Goal: Book appointment/travel/reservation

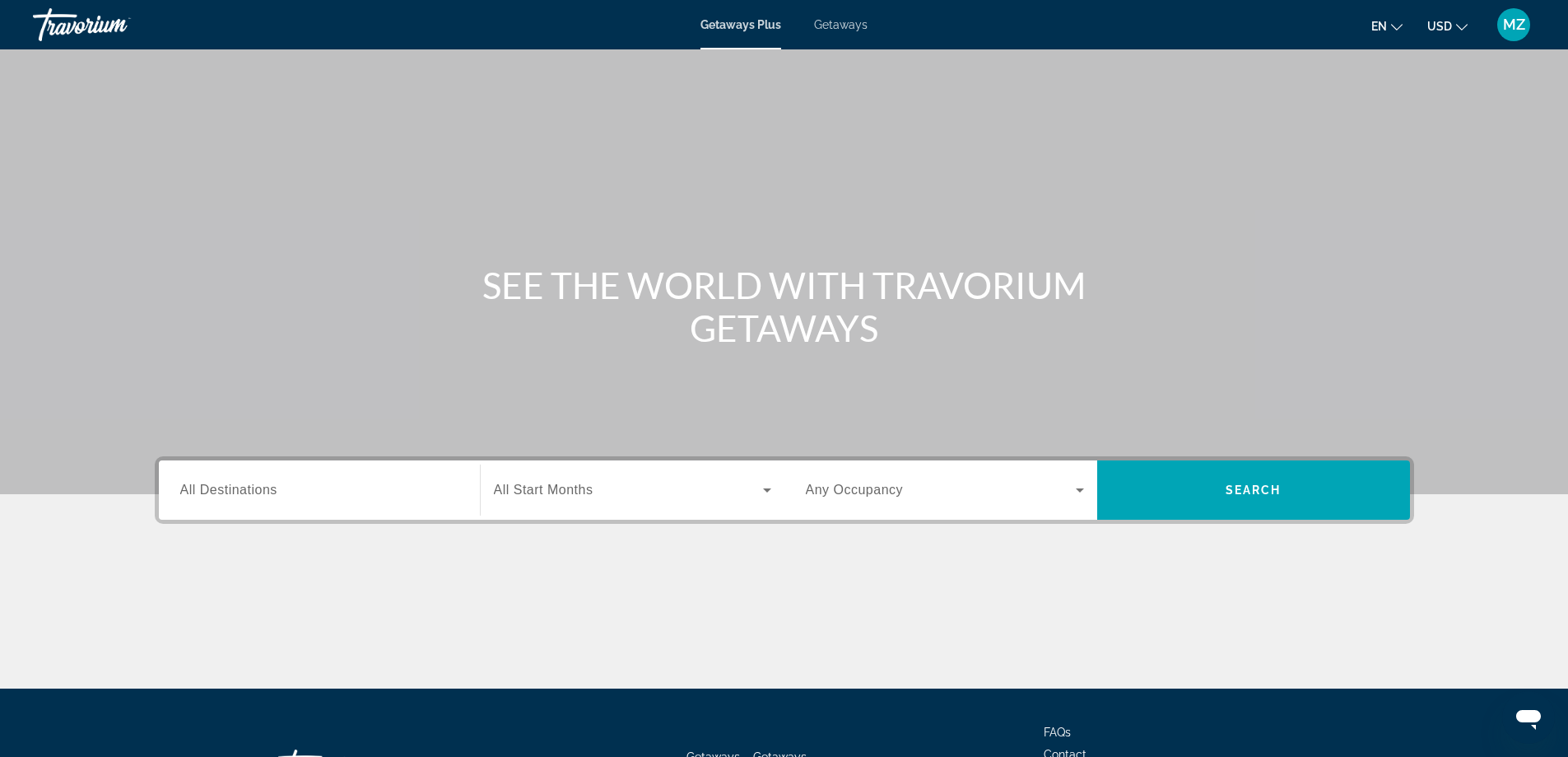
click at [269, 515] on div "Destination All Destinations" at bounding box center [318, 490] width 304 height 59
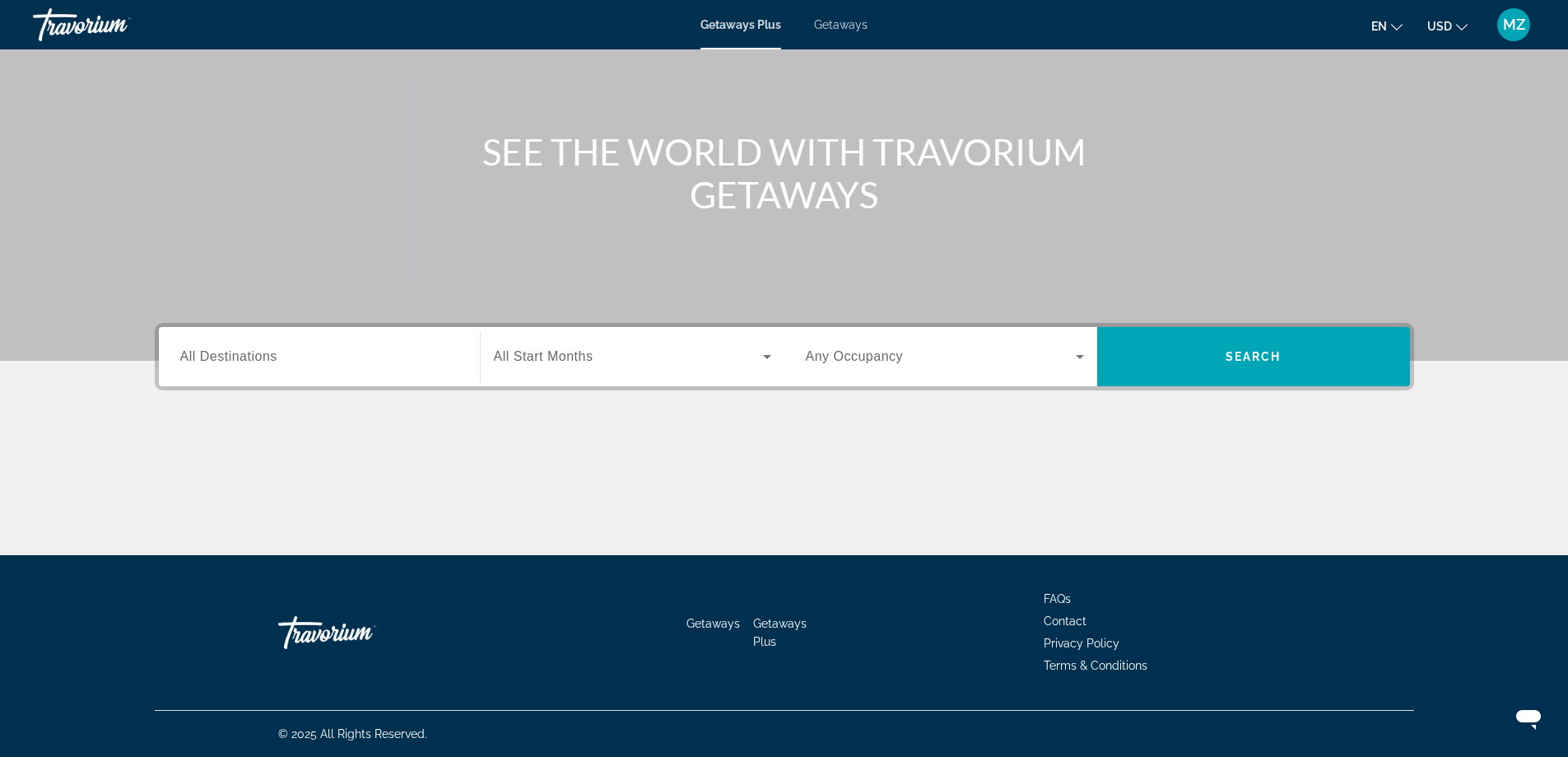
click at [342, 368] on div "Search widget" at bounding box center [319, 357] width 278 height 47
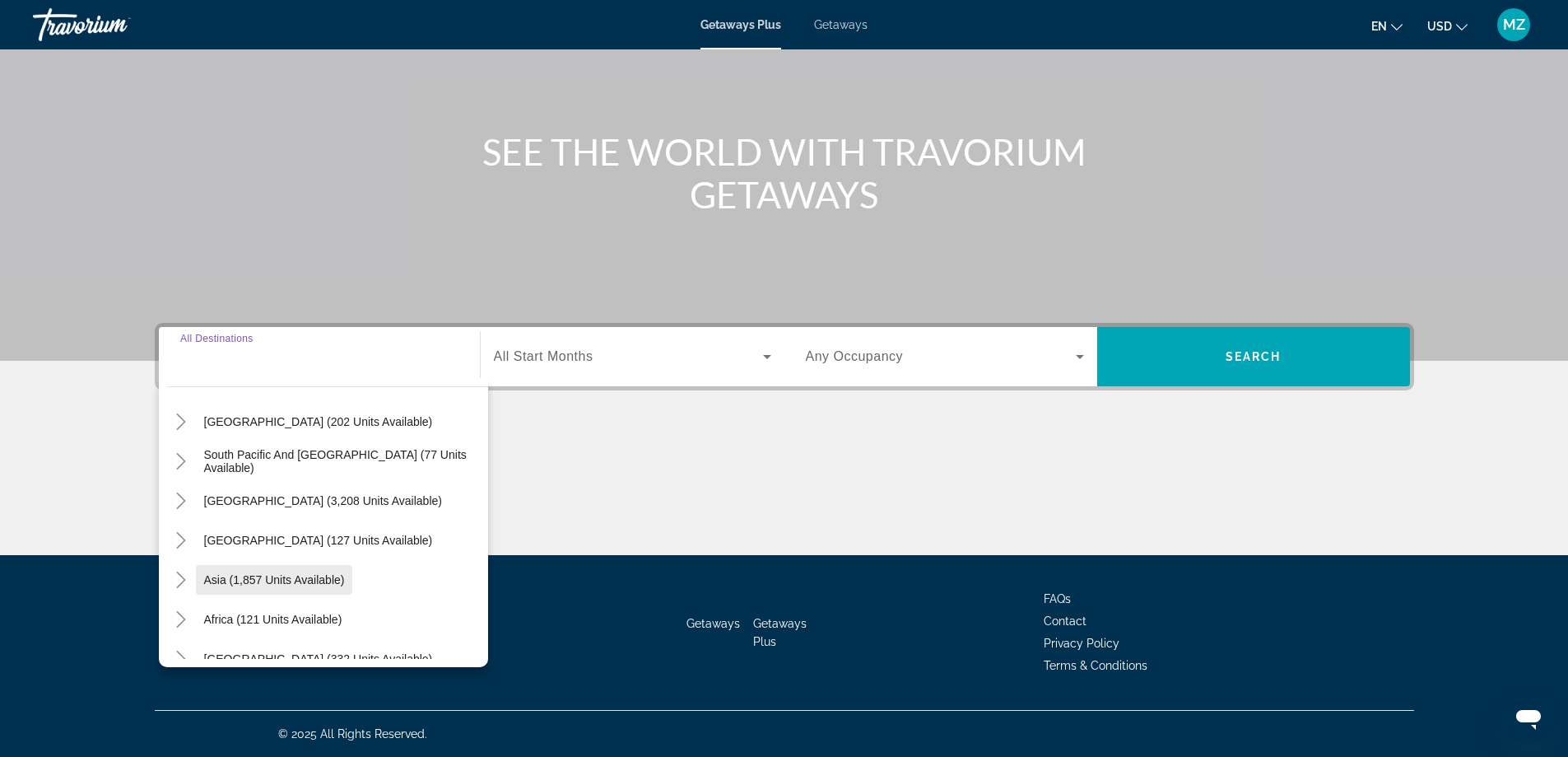
scroll to position [267, 0]
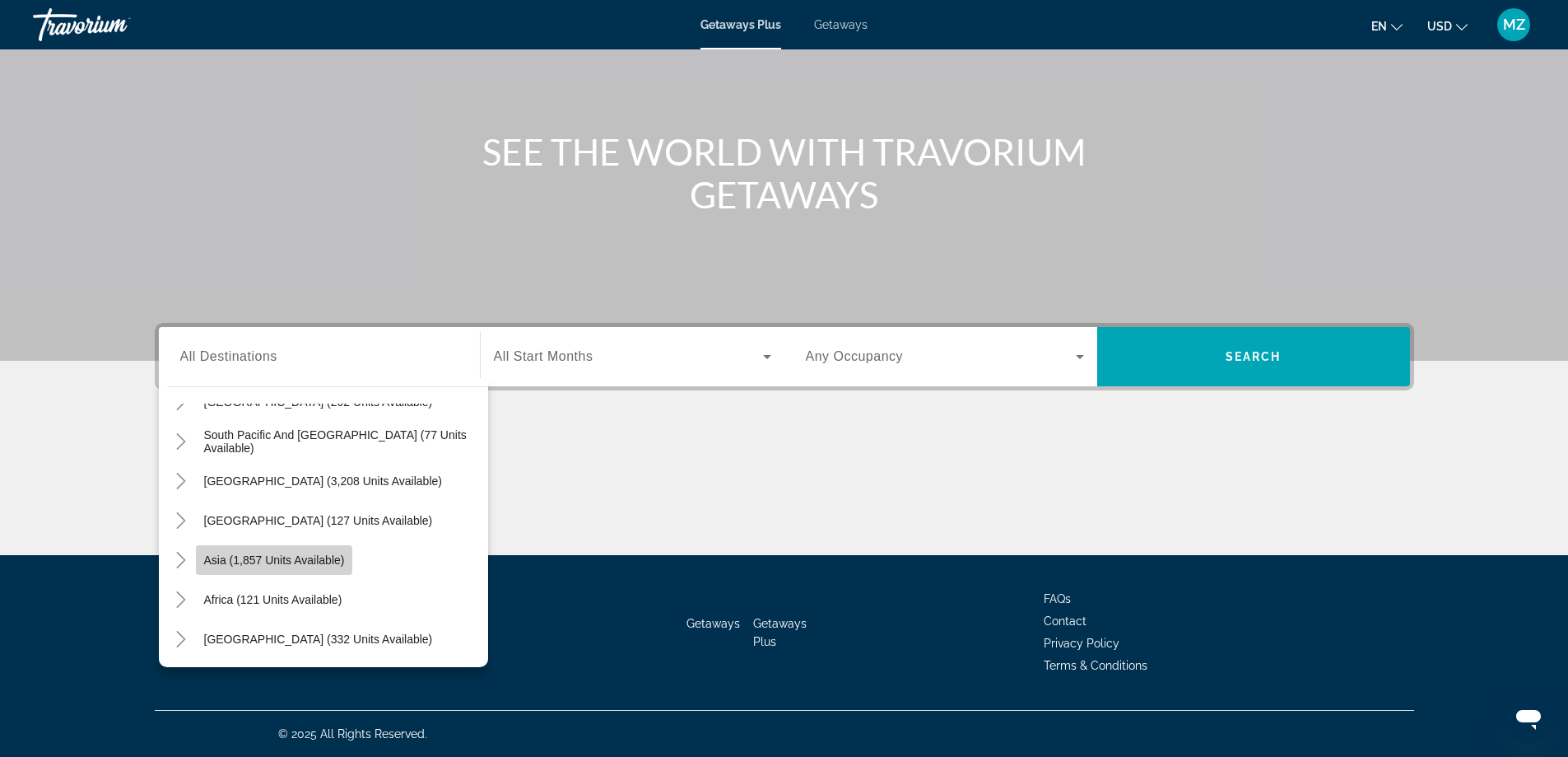
click at [295, 554] on span "Asia (1,857 units available)" at bounding box center [274, 560] width 141 height 13
type input "**********"
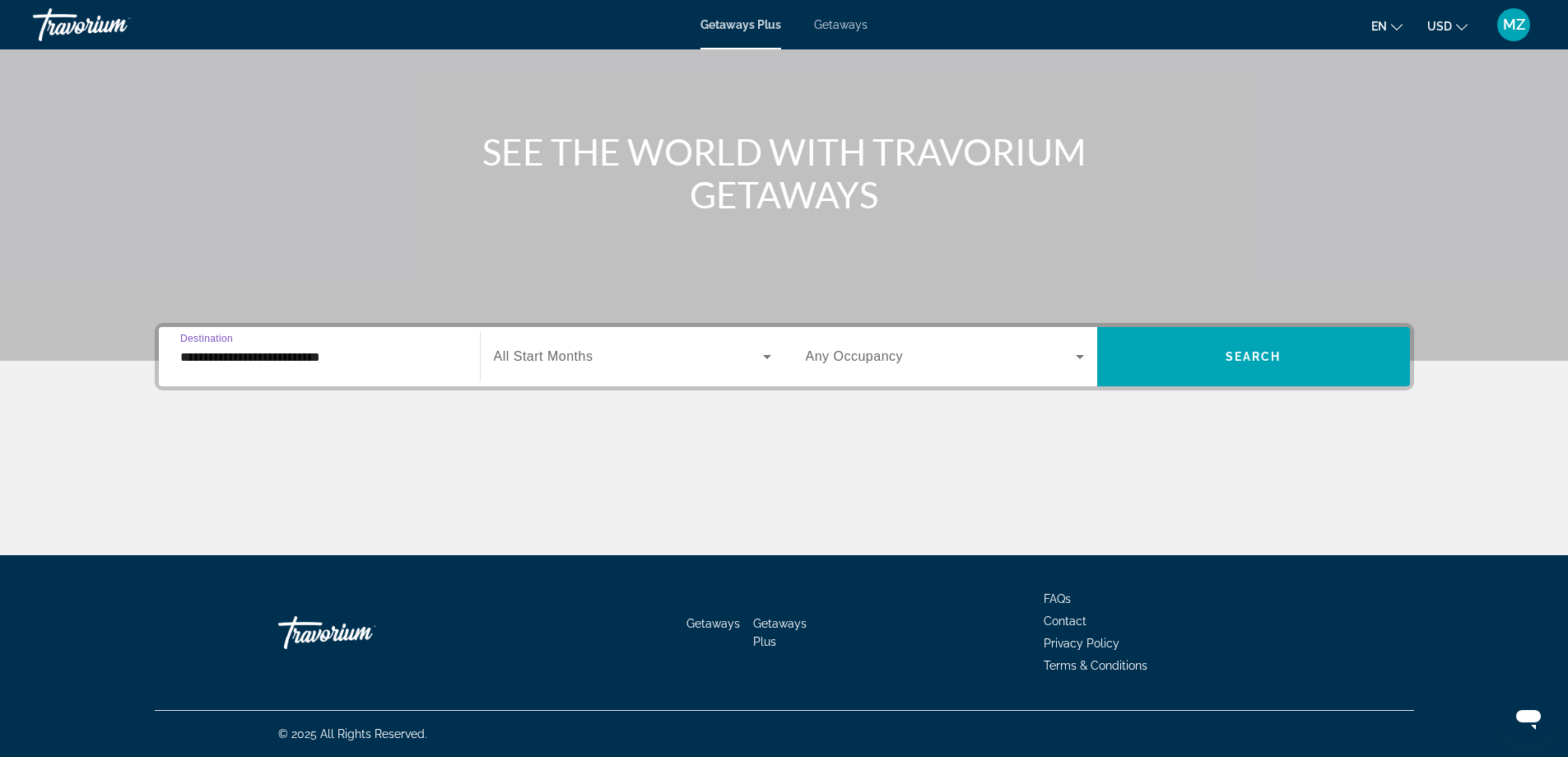
click at [568, 374] on div "Search widget" at bounding box center [632, 357] width 277 height 46
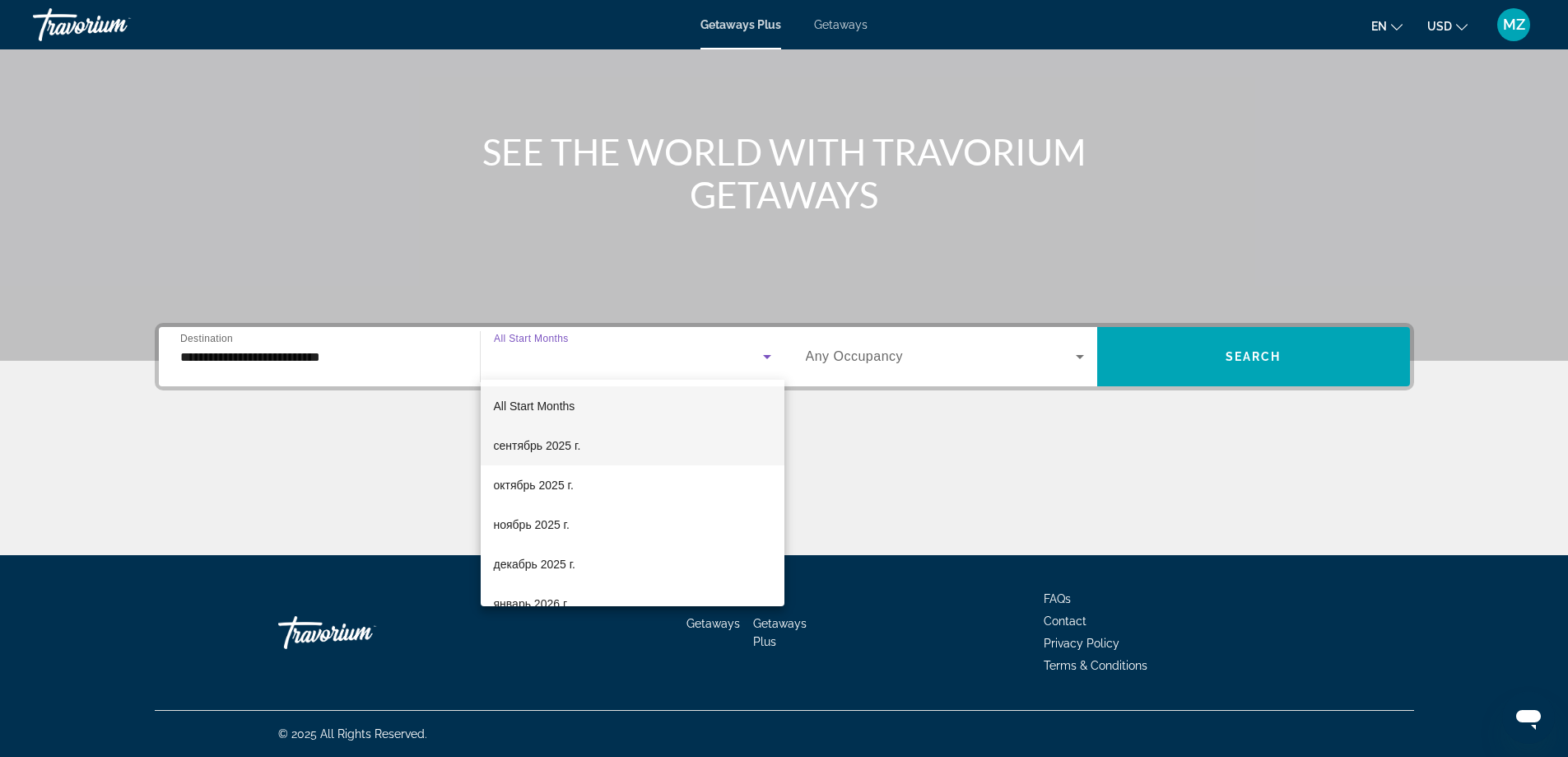
click at [552, 444] on span "сентябрь 2025 г." at bounding box center [537, 445] width 87 height 20
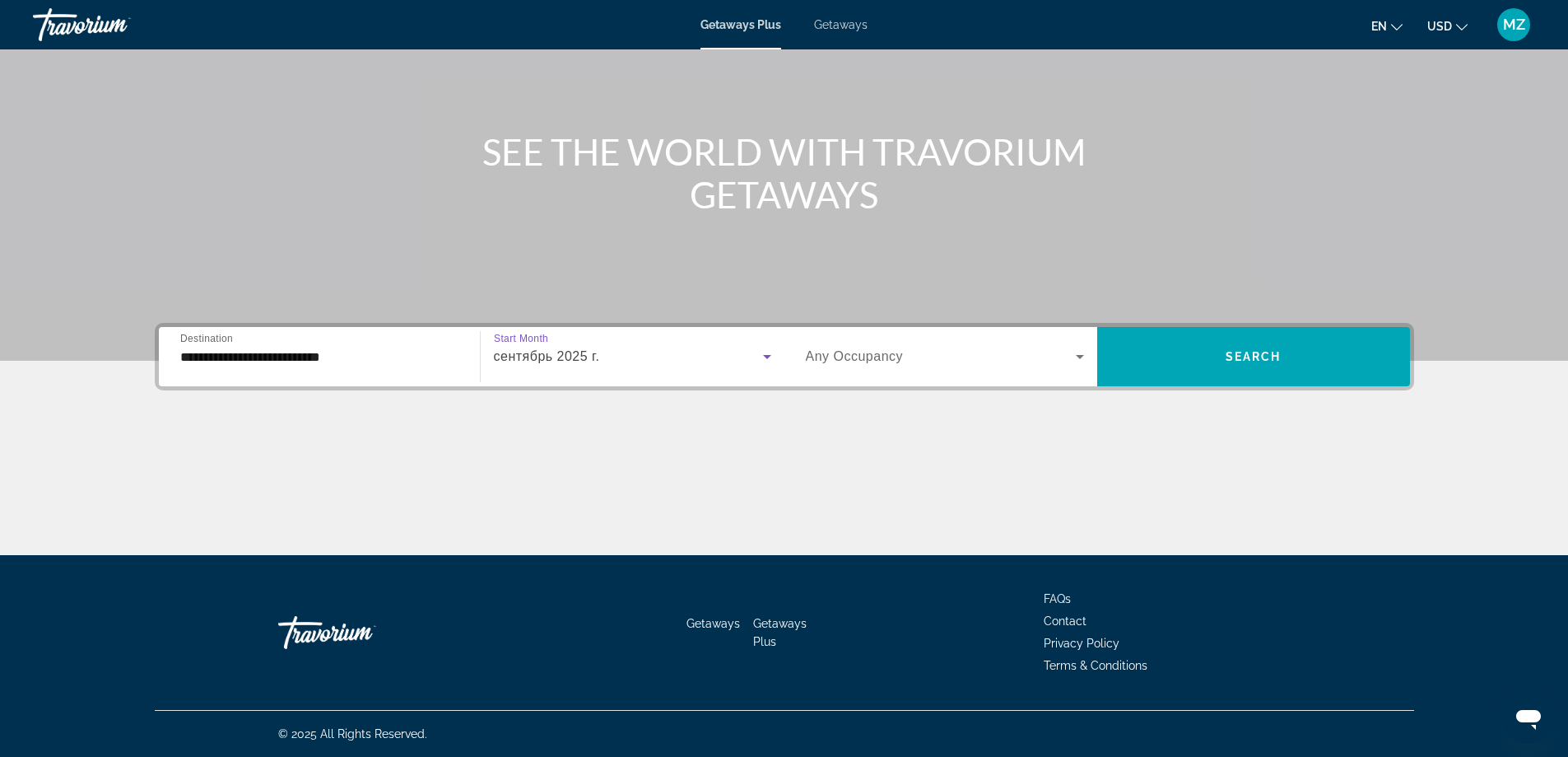
click at [934, 357] on span "Search widget" at bounding box center [940, 356] width 269 height 20
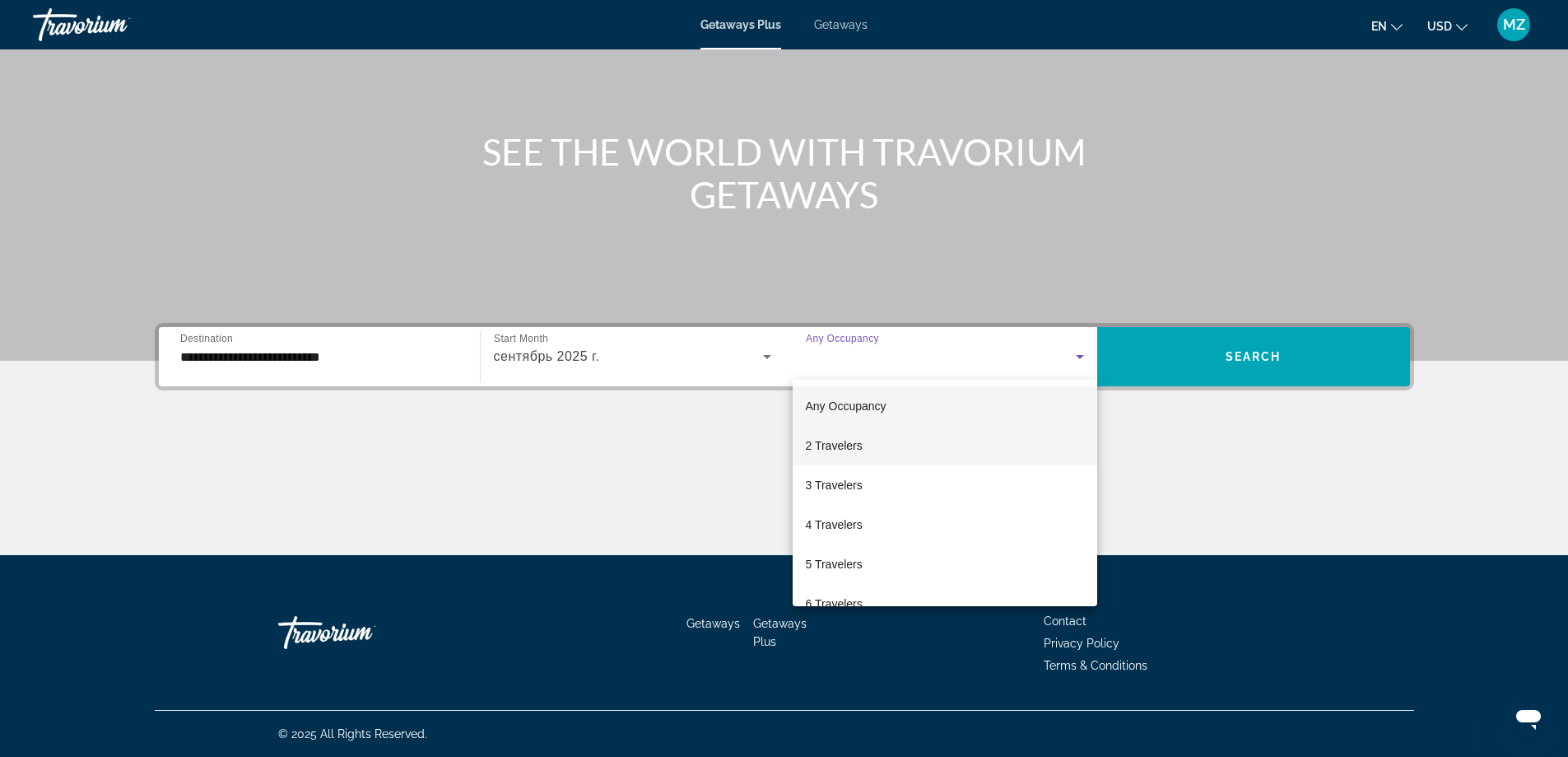
click at [851, 445] on span "2 Travelers" at bounding box center [833, 445] width 57 height 20
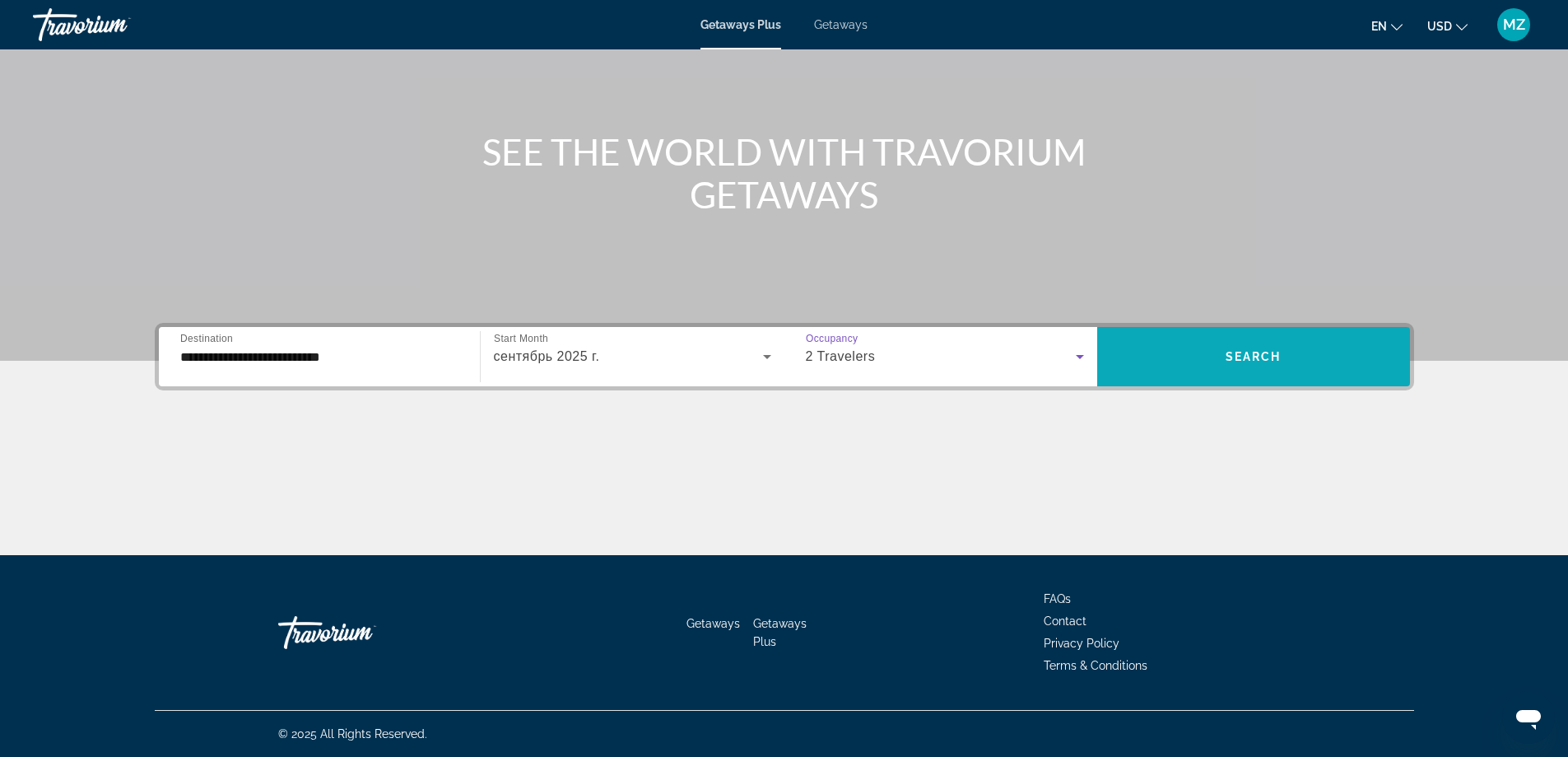
click at [1212, 358] on span "Search widget" at bounding box center [1253, 356] width 313 height 39
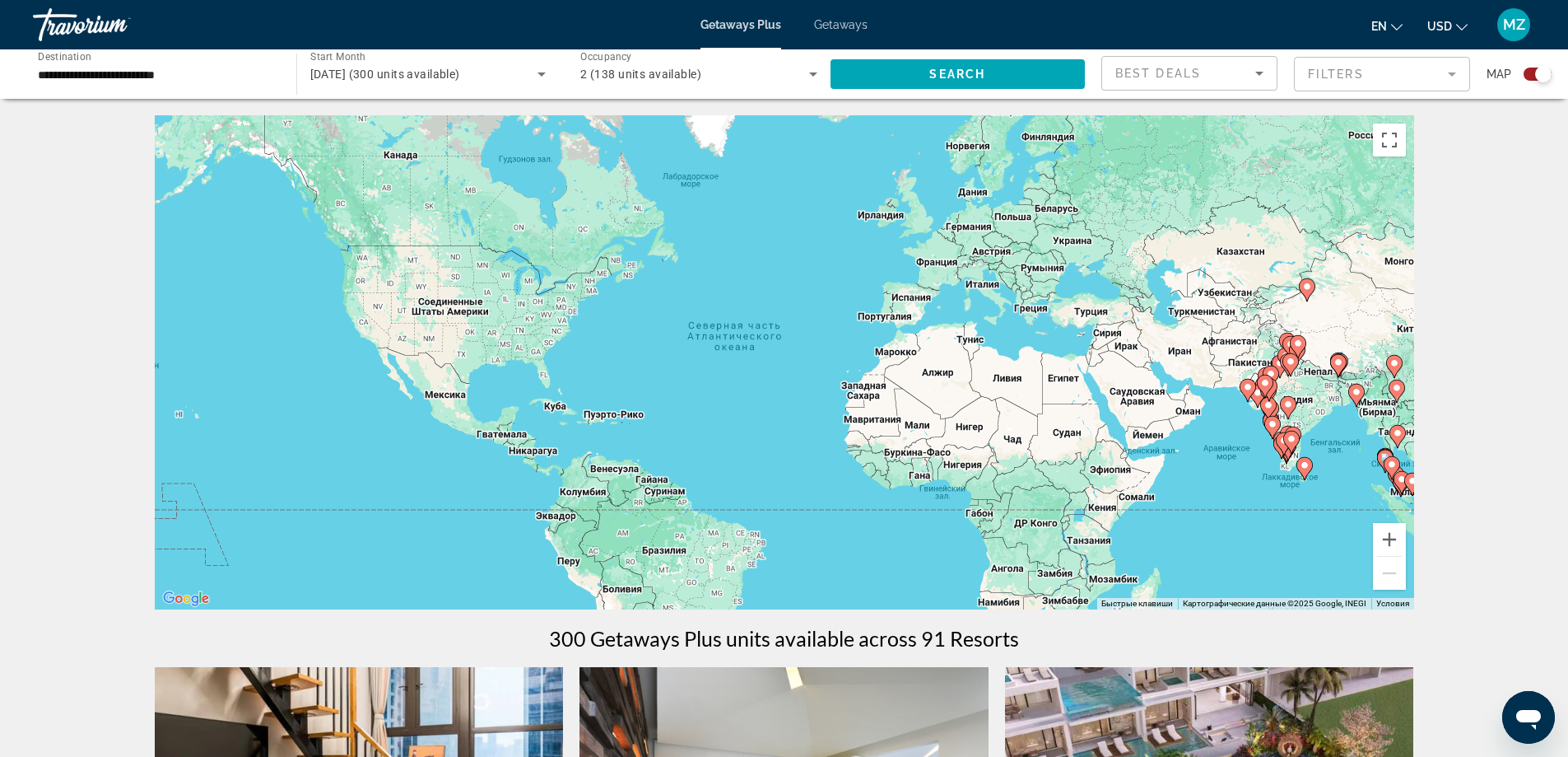
click at [159, 68] on input "**********" at bounding box center [155, 75] width 237 height 20
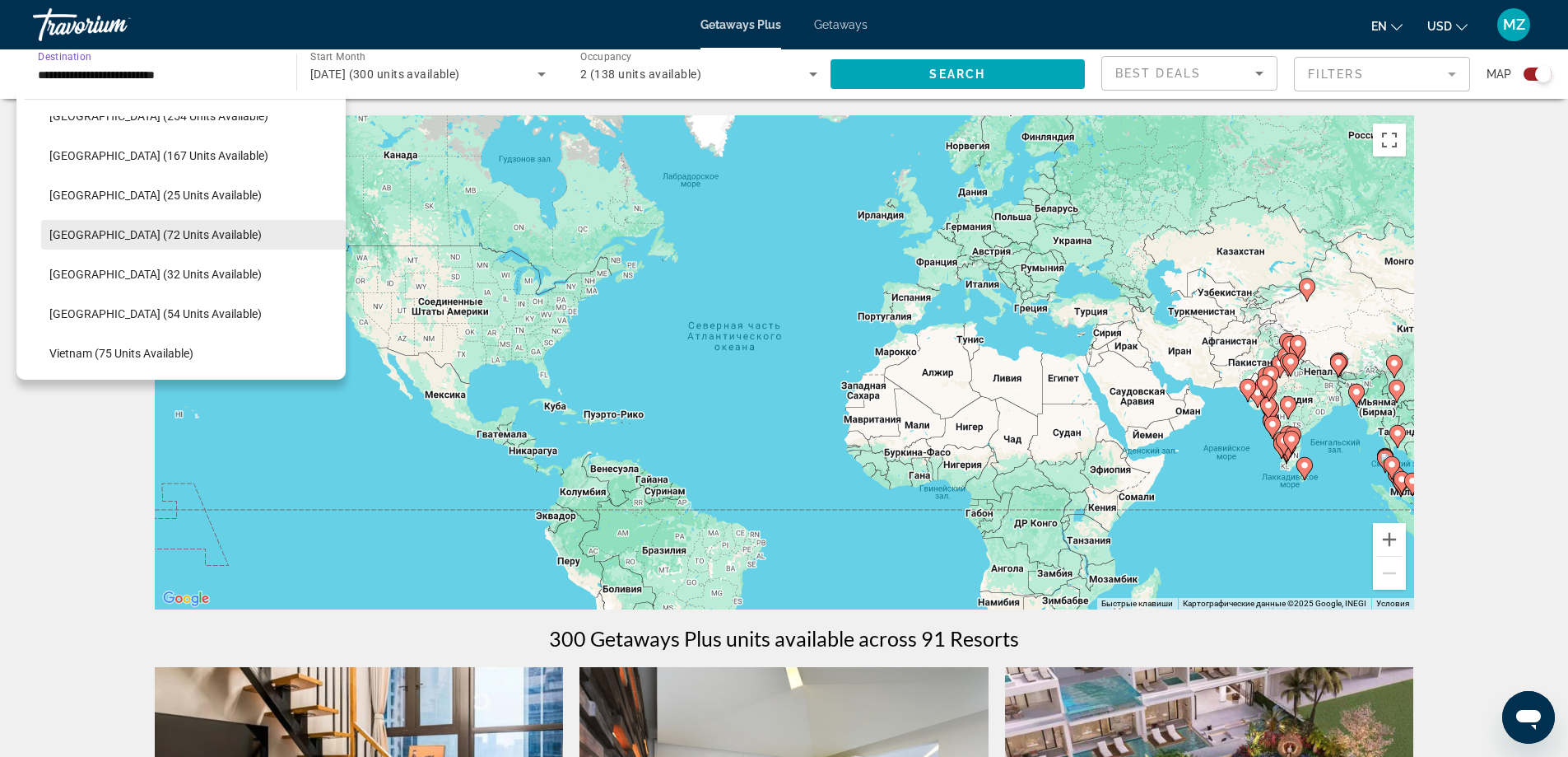
scroll to position [625, 0]
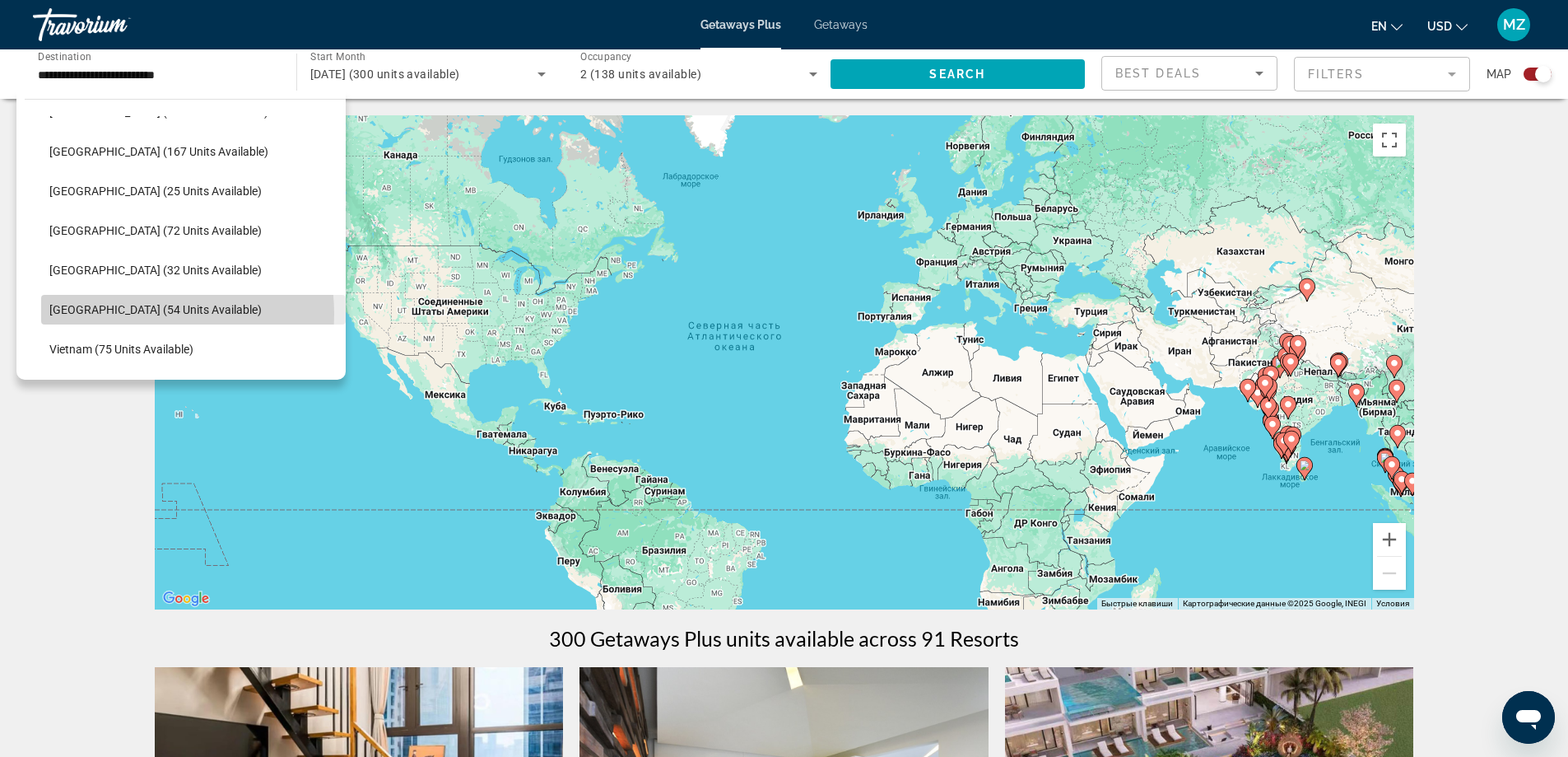
click at [138, 314] on span "[GEOGRAPHIC_DATA] (54 units available)" at bounding box center [154, 310] width 212 height 13
type input "**********"
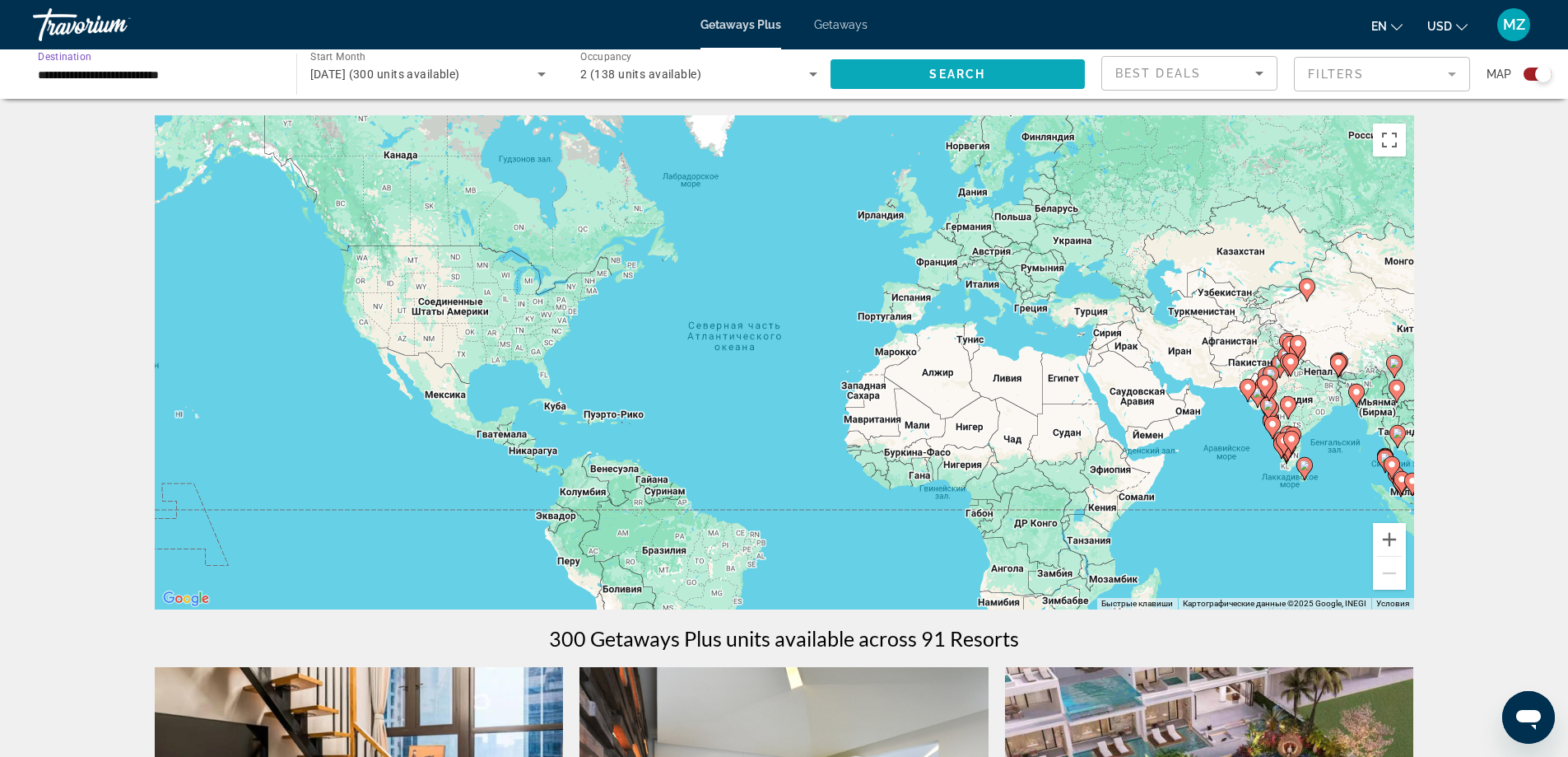
click at [960, 73] on span "Search" at bounding box center [957, 74] width 56 height 13
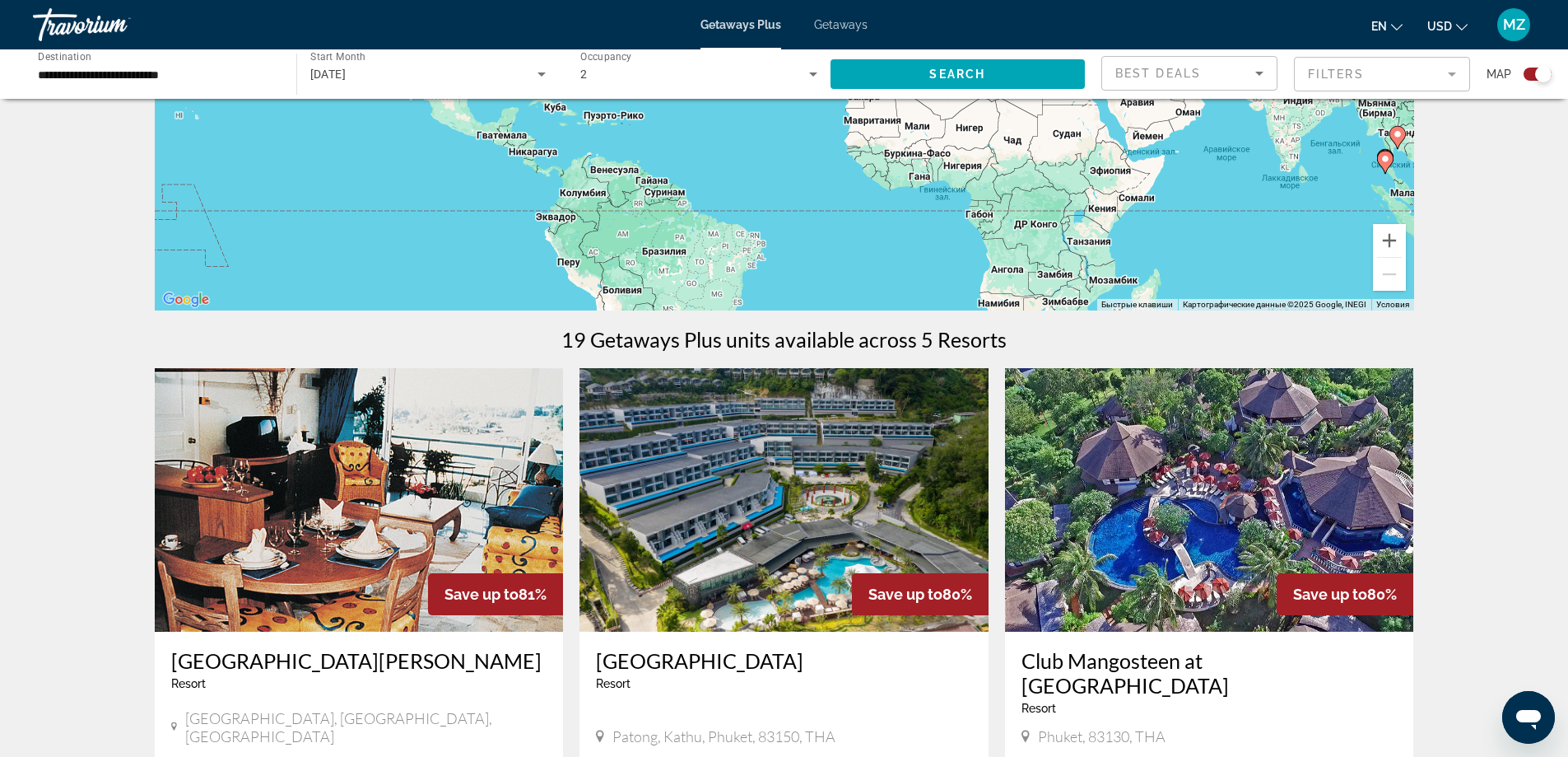
scroll to position [412, 0]
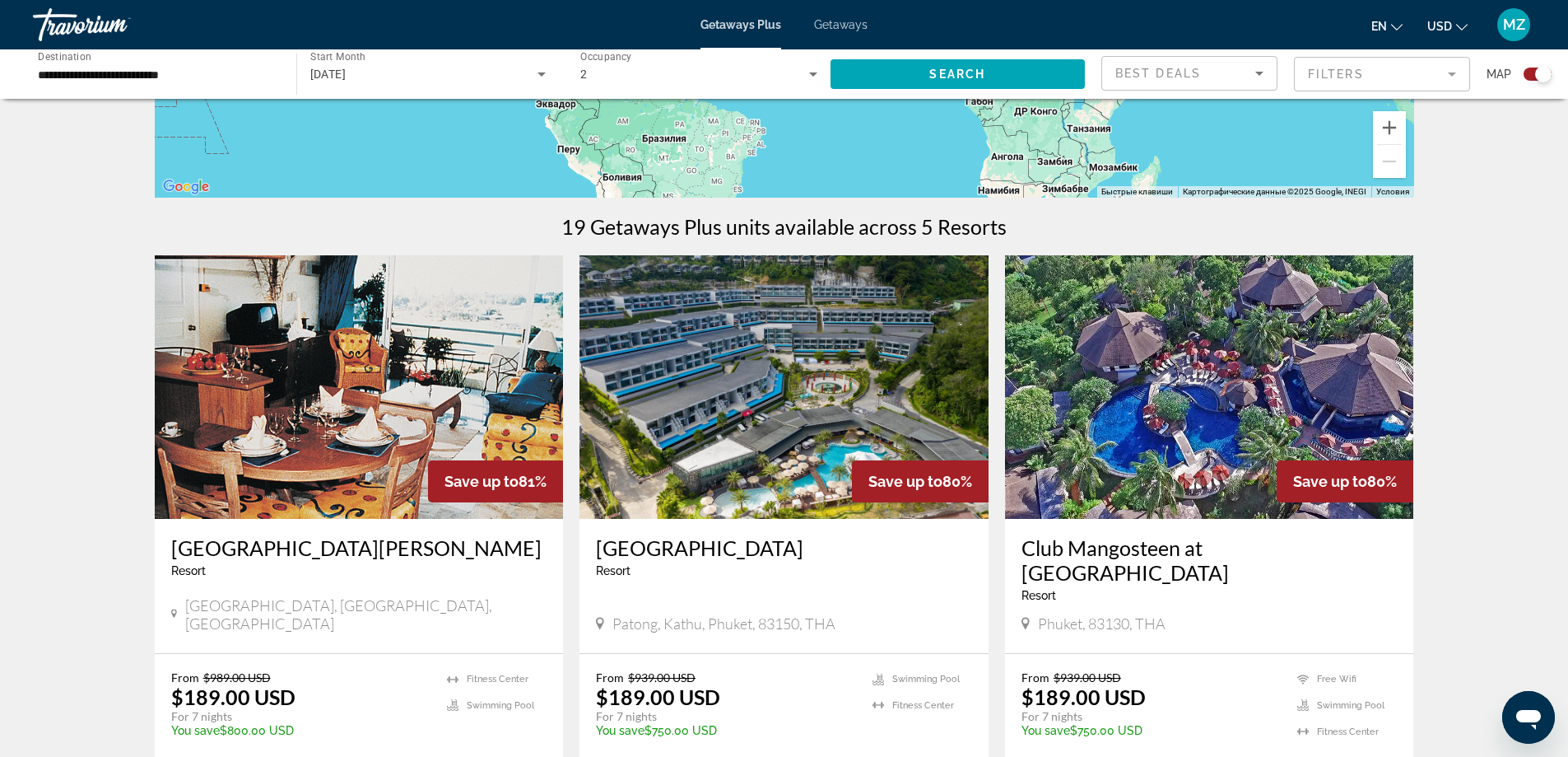
click at [438, 340] on img "Main content" at bounding box center [359, 387] width 409 height 264
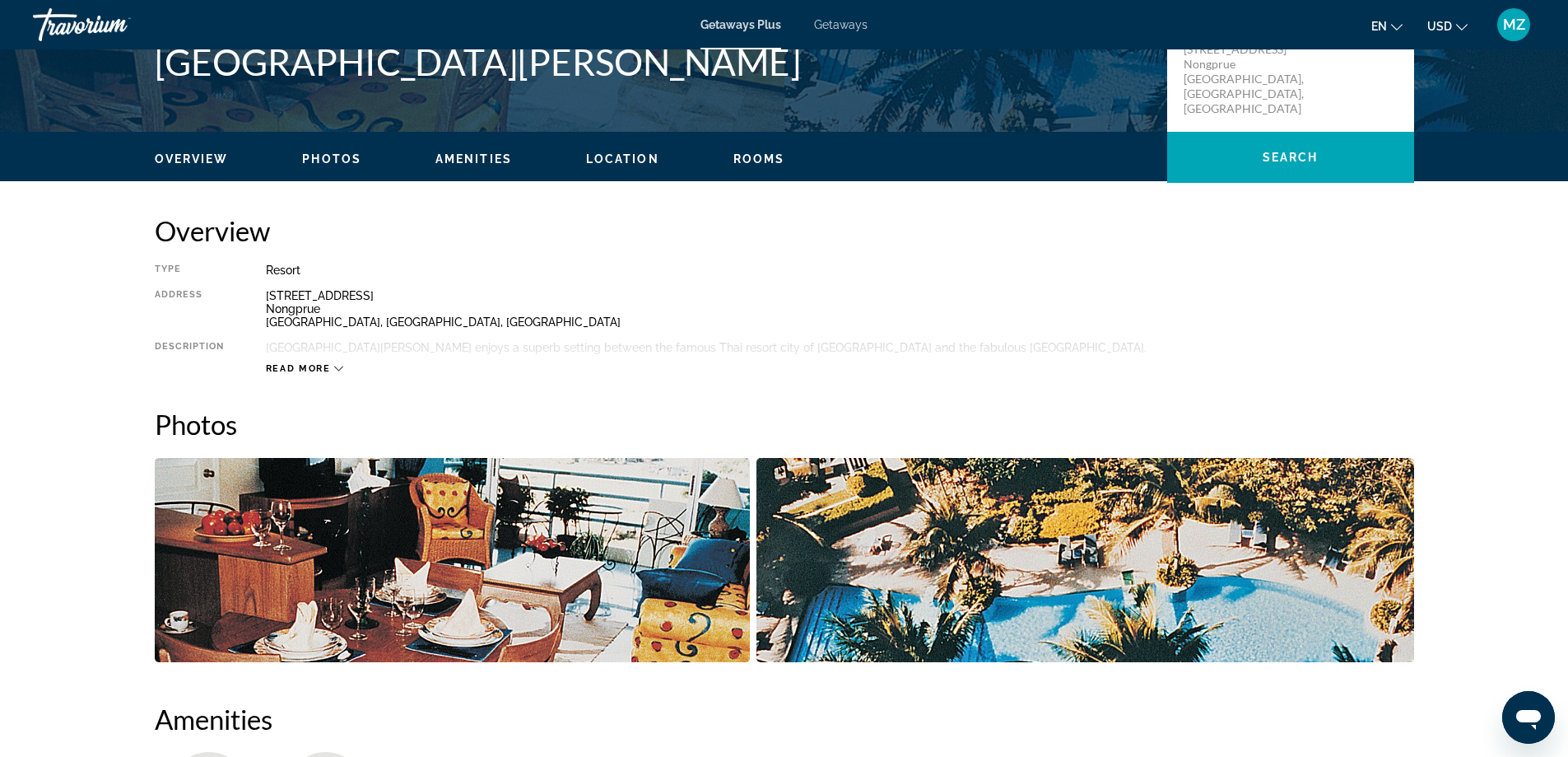
scroll to position [329, 0]
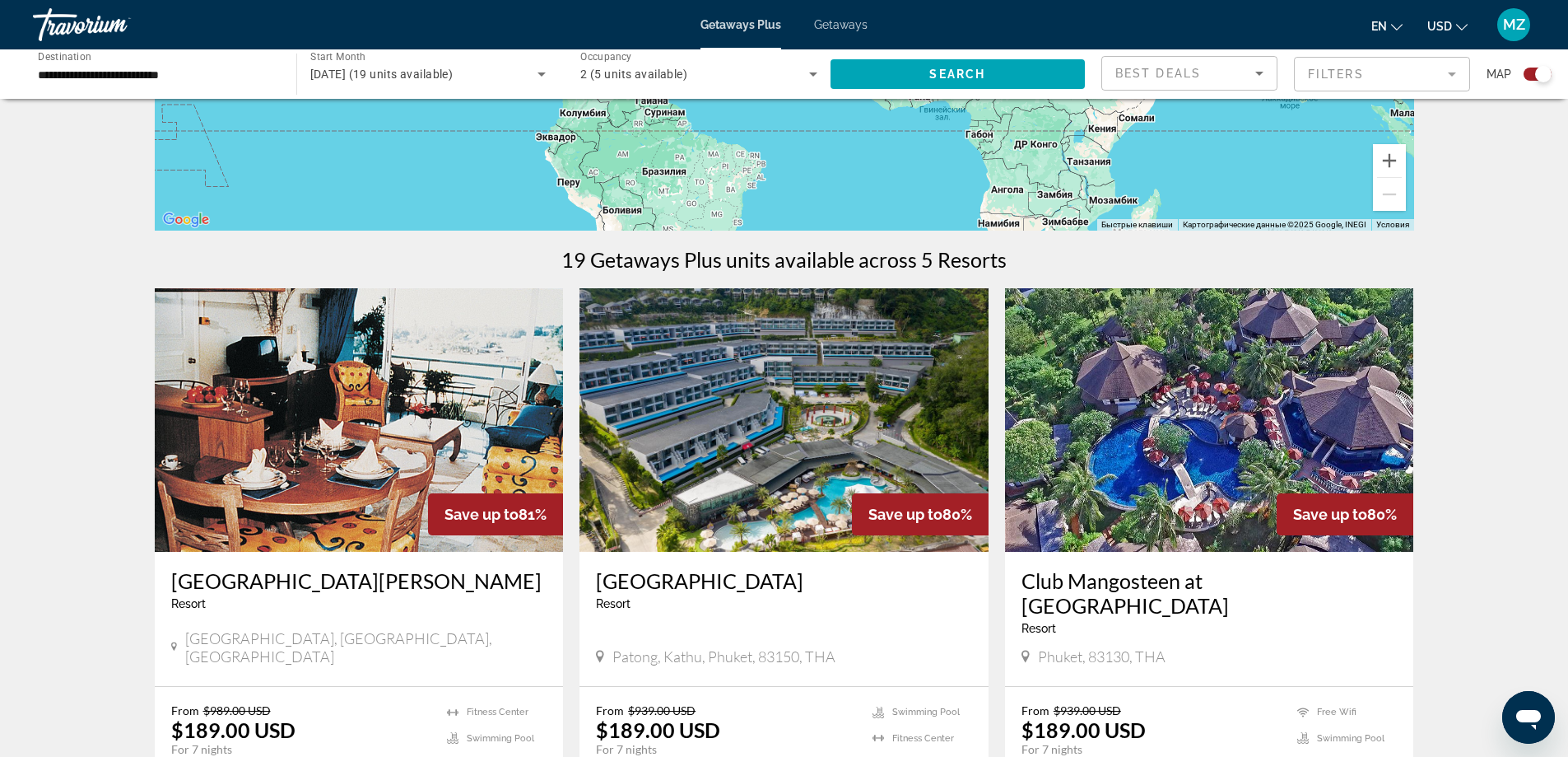
scroll to position [412, 0]
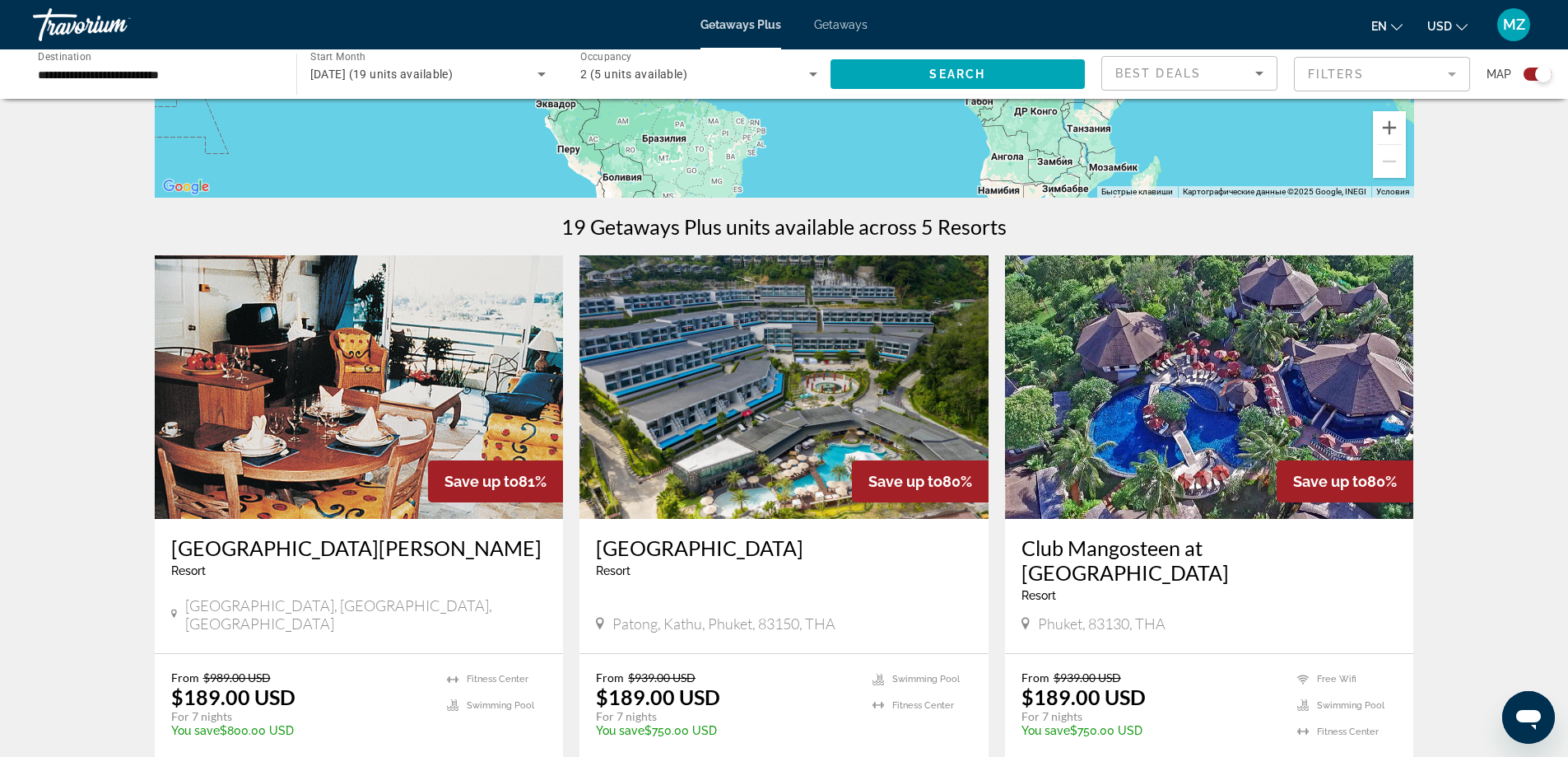
click at [767, 461] on img "Main content" at bounding box center [784, 387] width 409 height 264
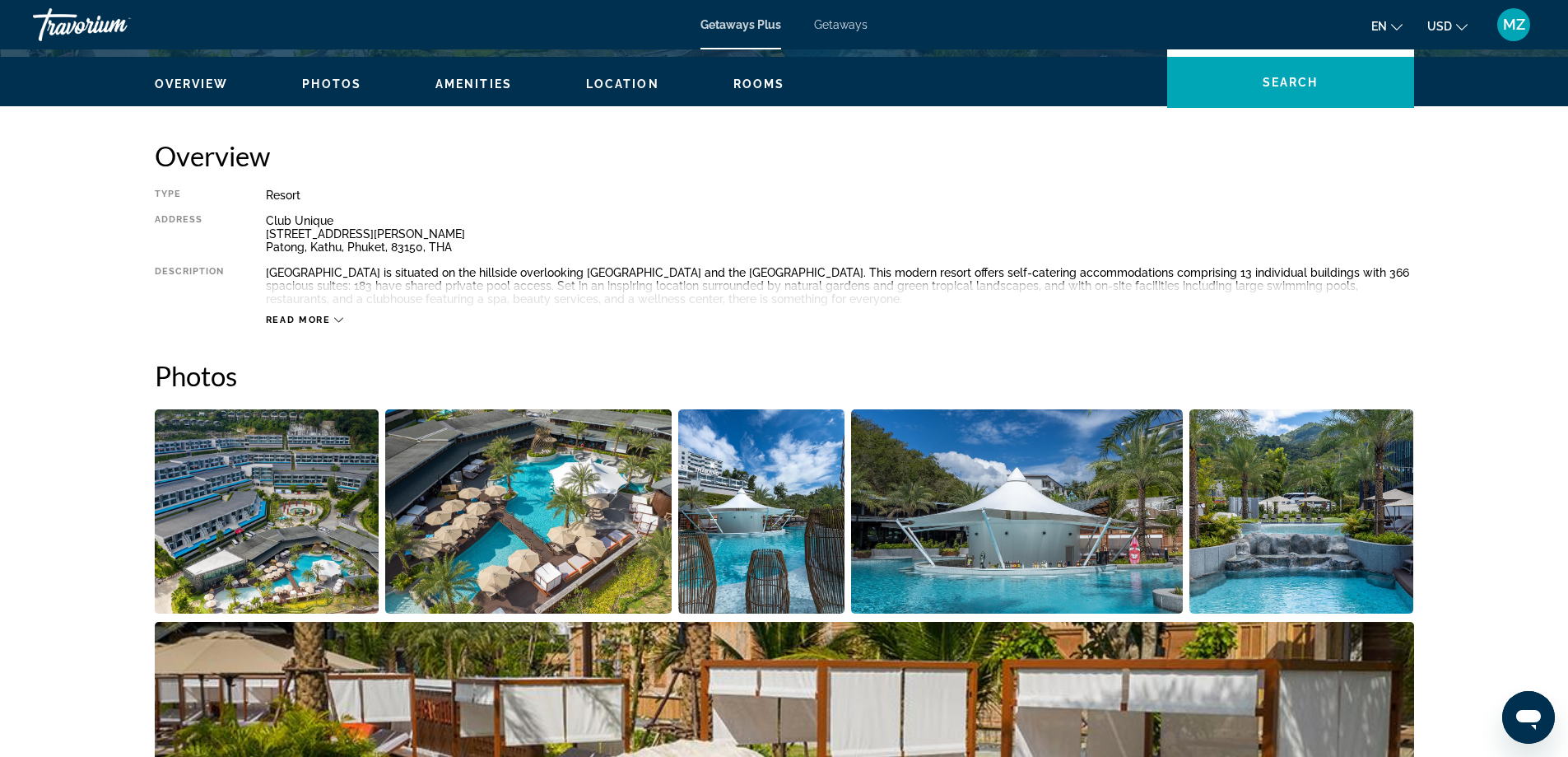
scroll to position [165, 0]
